Goal: Entertainment & Leisure: Consume media (video, audio)

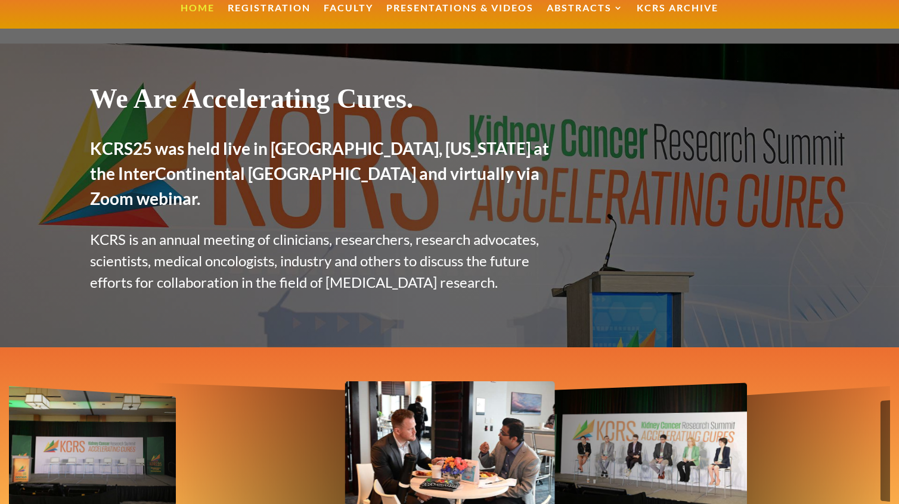
scroll to position [95, 0]
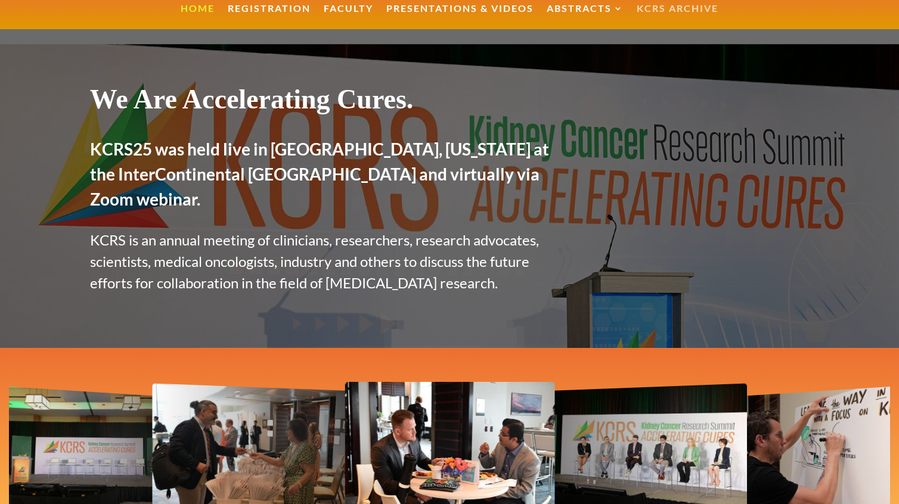
click at [655, 7] on link "KCRS Archive" at bounding box center [677, 17] width 82 height 26
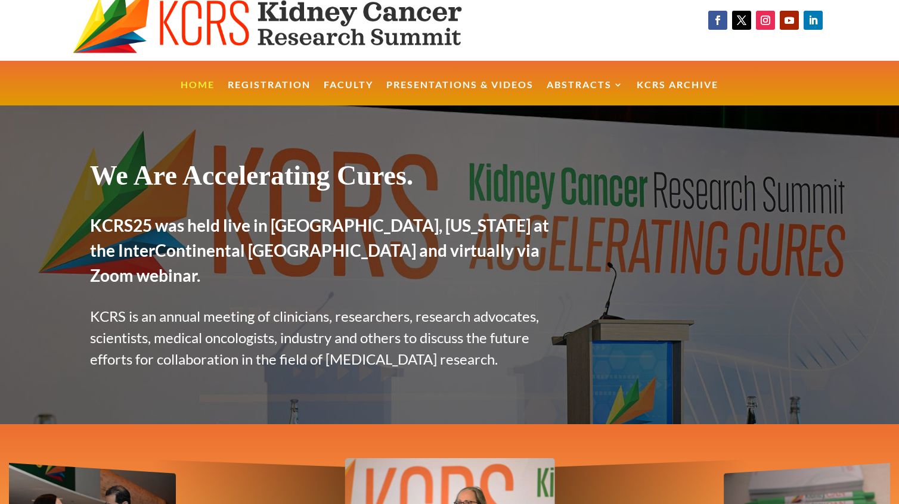
scroll to position [0, 0]
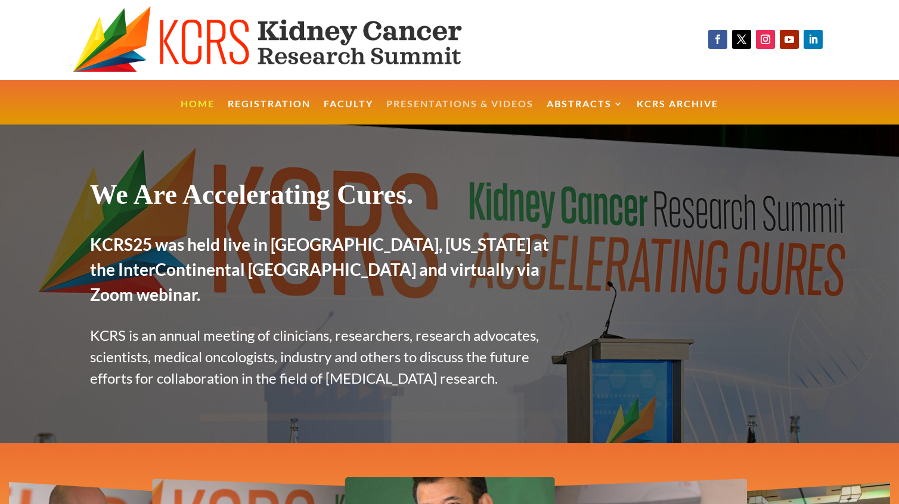
click at [414, 105] on link "Presentations & Videos" at bounding box center [459, 113] width 147 height 26
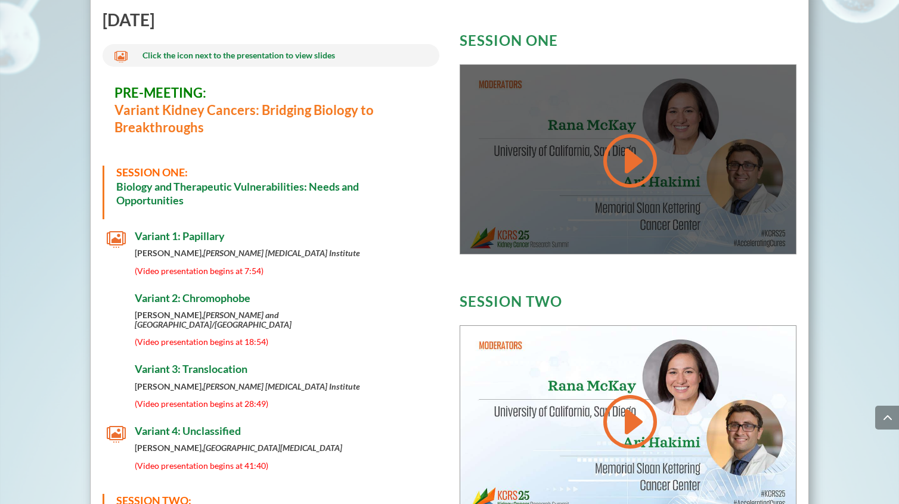
scroll to position [479, 0]
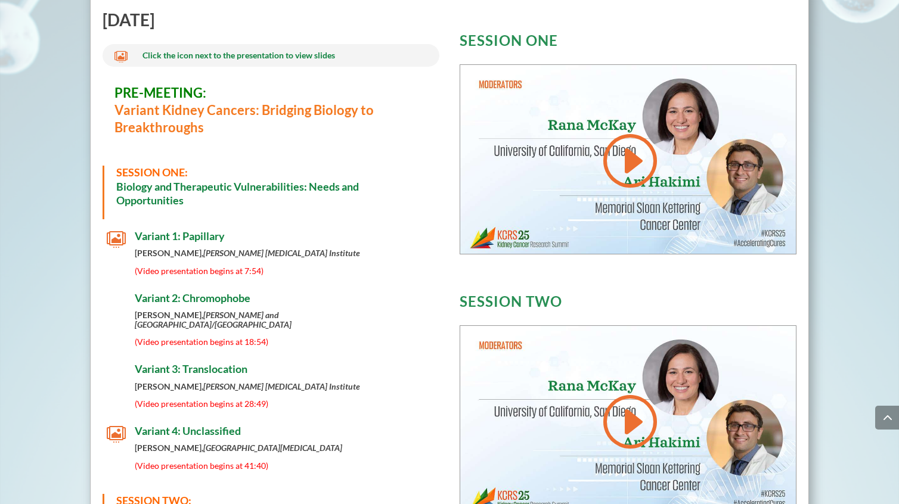
click at [119, 235] on span "" at bounding box center [116, 239] width 19 height 19
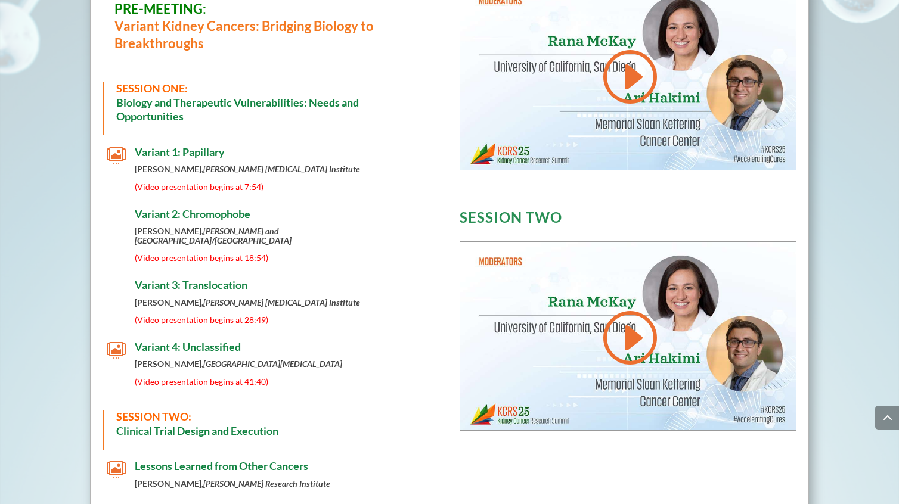
scroll to position [576, 0]
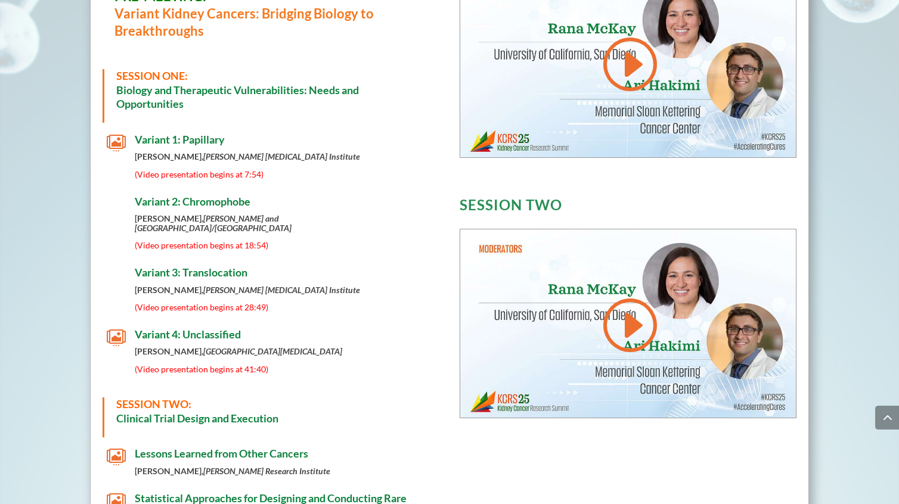
click at [119, 329] on span "" at bounding box center [116, 337] width 19 height 19
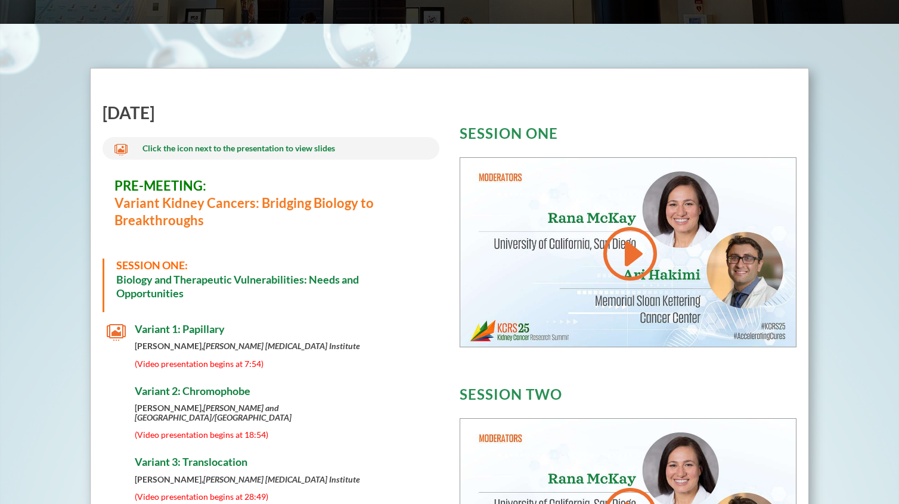
scroll to position [386, 0]
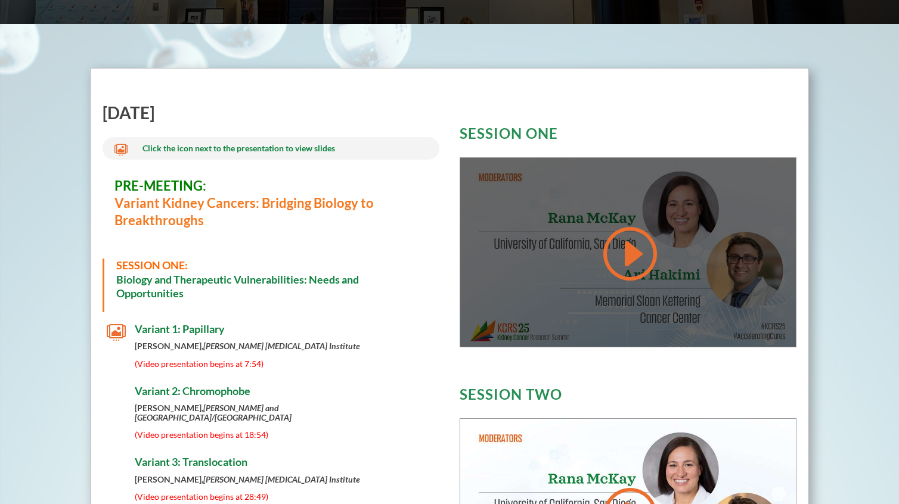
click at [632, 254] on link at bounding box center [627, 253] width 57 height 60
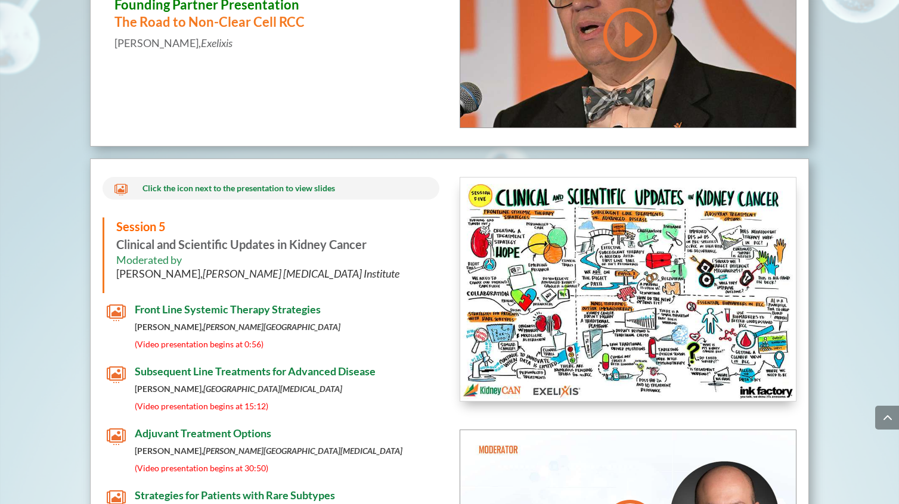
scroll to position [4581, 0]
